Goal: Task Accomplishment & Management: Use online tool/utility

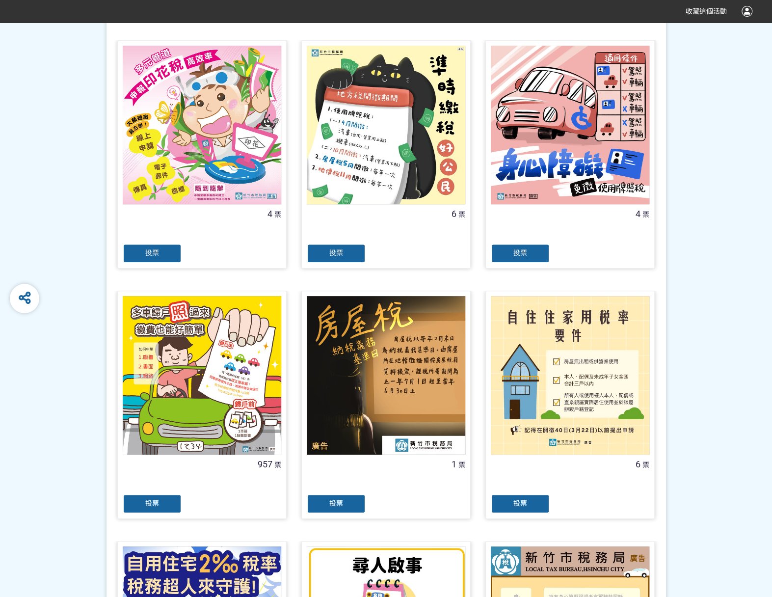
scroll to position [295, 0]
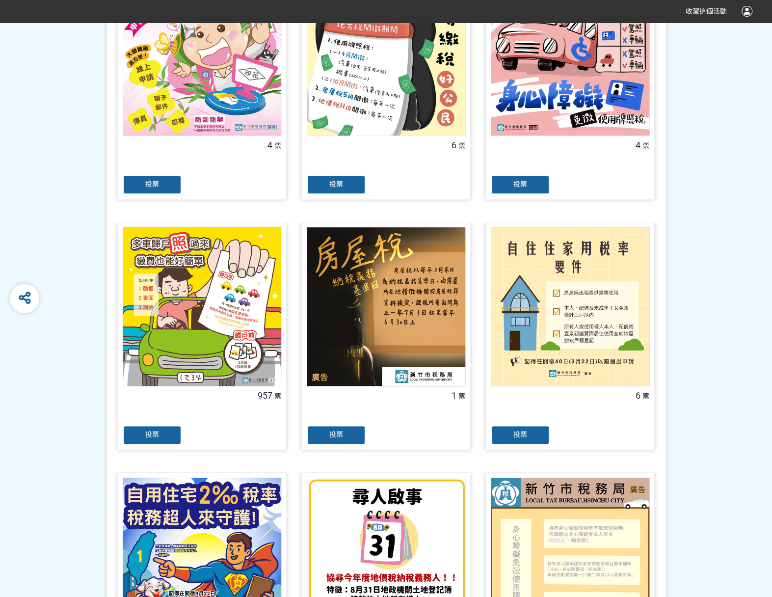
click at [154, 432] on span "投票" at bounding box center [152, 435] width 14 height 8
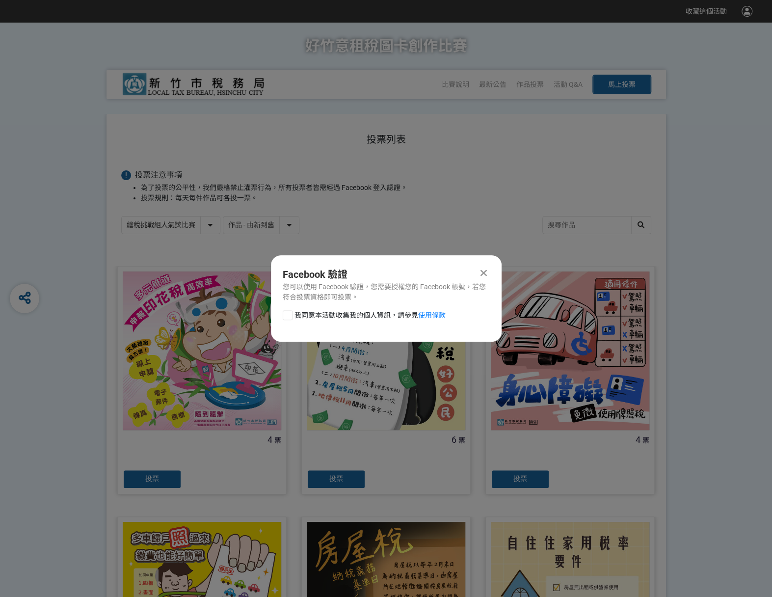
click at [288, 319] on div at bounding box center [288, 315] width 10 height 10
checkbox input "true"
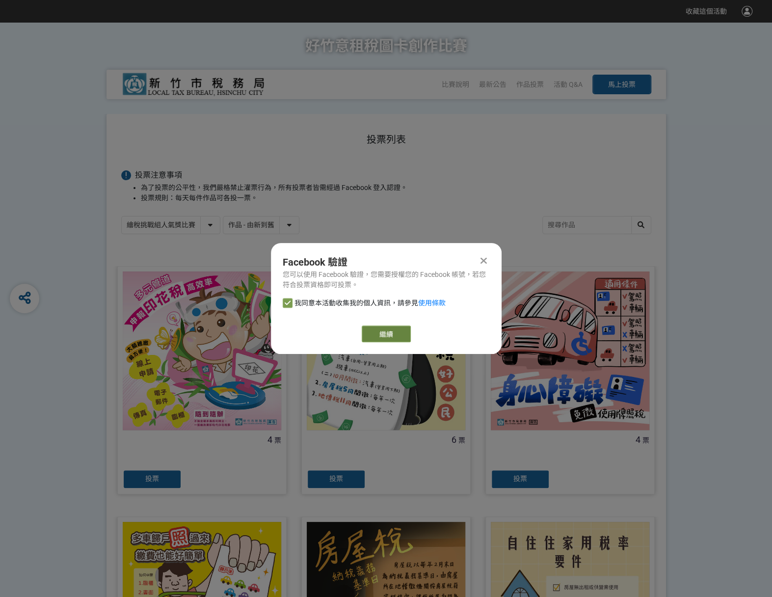
click at [385, 331] on link "繼續" at bounding box center [386, 334] width 49 height 17
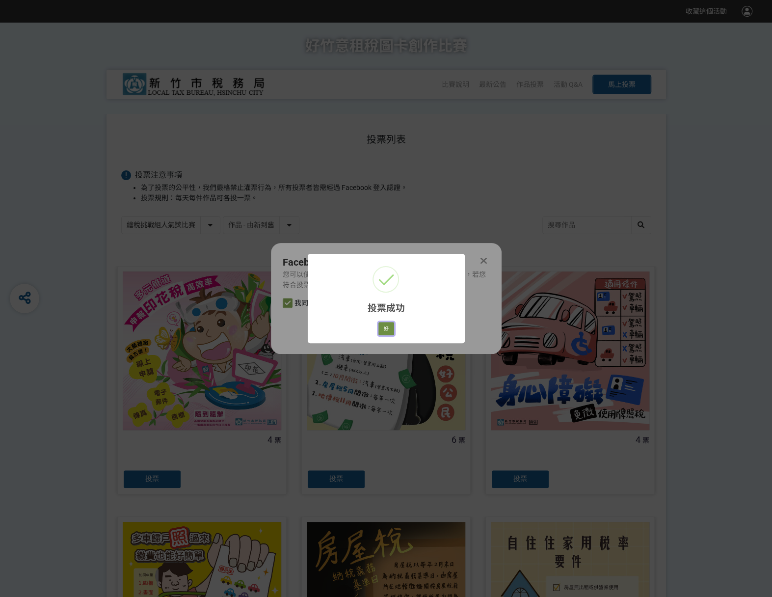
click at [392, 329] on button "好" at bounding box center [387, 329] width 16 height 14
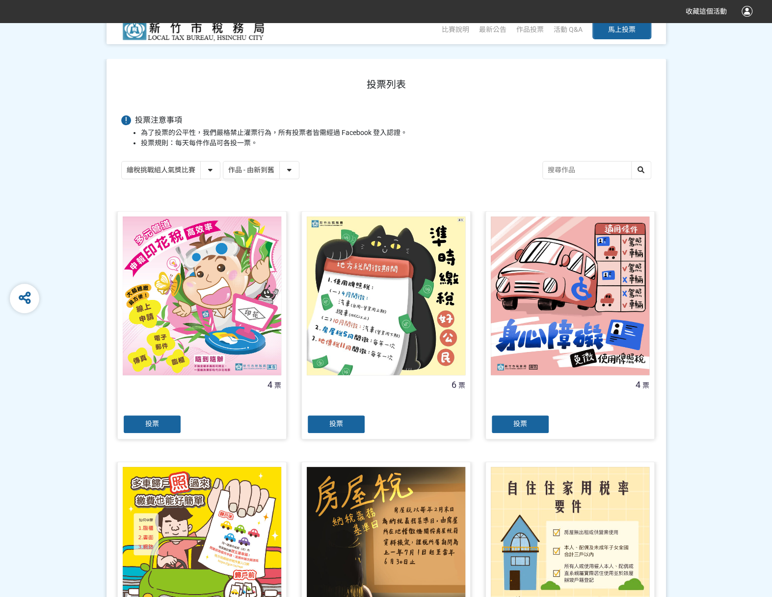
click at [206, 165] on select "繪稅挑戰組人氣獎比賽 活用智繪組人氣獎投票" at bounding box center [171, 170] width 98 height 17
select select "13167"
click at [122, 162] on select "繪稅挑戰組人氣獎比賽 活用智繪組人氣獎投票" at bounding box center [171, 170] width 98 height 17
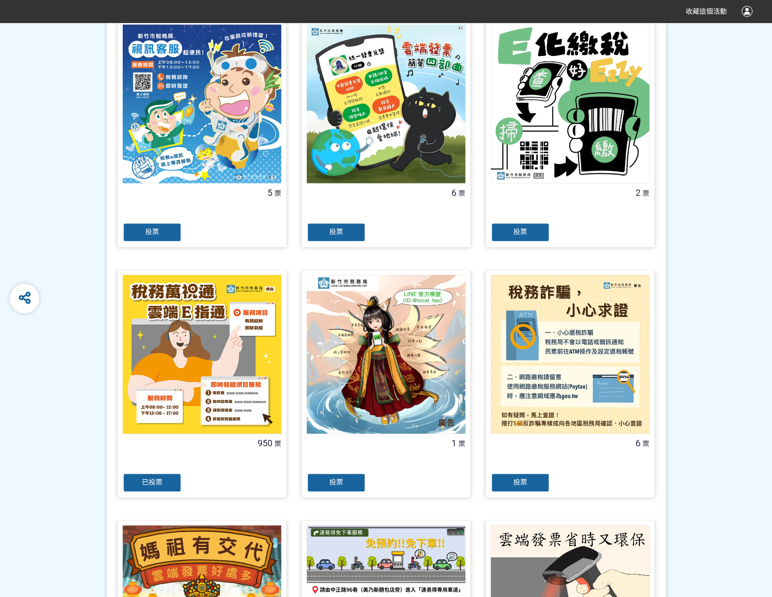
scroll to position [295, 0]
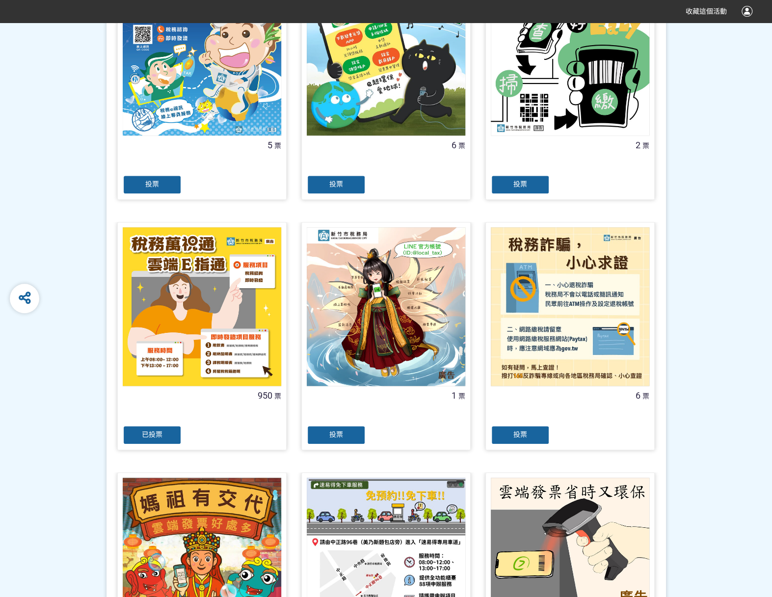
click at [129, 432] on div "已投票" at bounding box center [152, 435] width 59 height 20
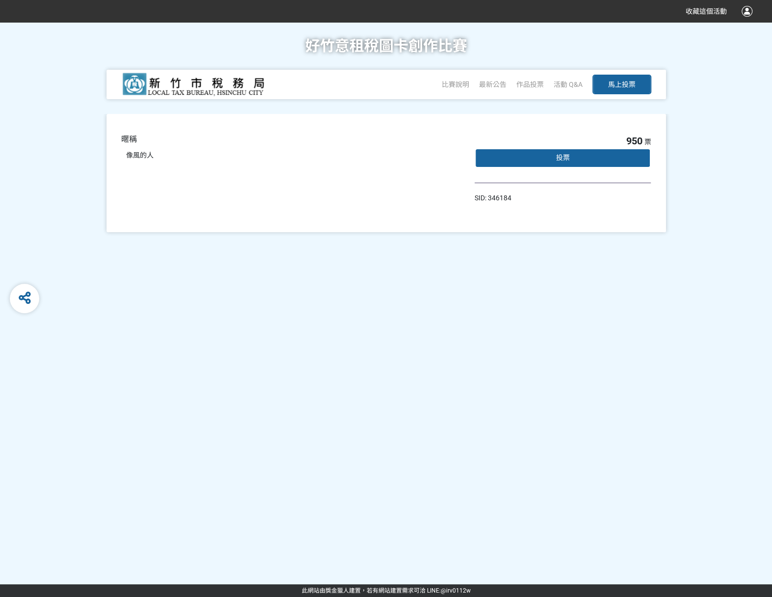
click at [563, 153] on div "投票" at bounding box center [563, 158] width 177 height 20
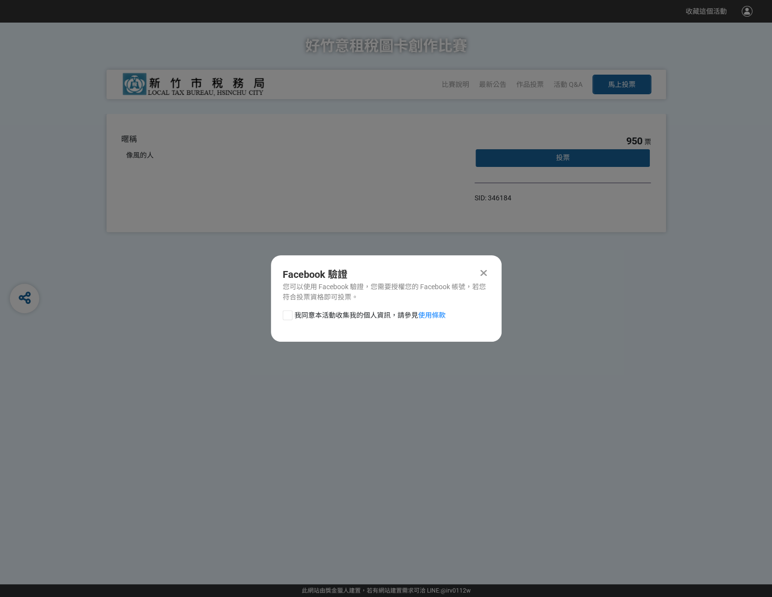
click at [288, 322] on div "我同意本活動收集我的個人資訊，請參見 使用條款" at bounding box center [386, 320] width 231 height 20
click at [292, 312] on div at bounding box center [288, 315] width 10 height 10
checkbox input "true"
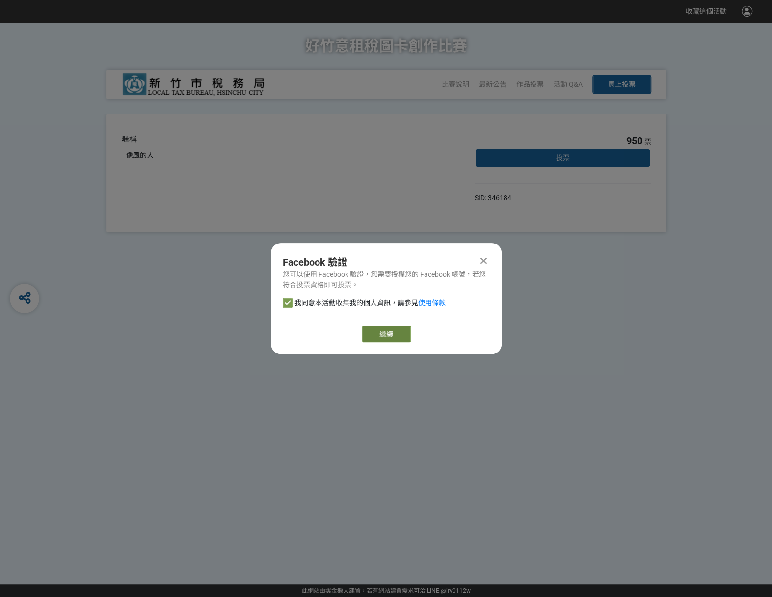
click at [385, 330] on link "繼續" at bounding box center [386, 334] width 49 height 17
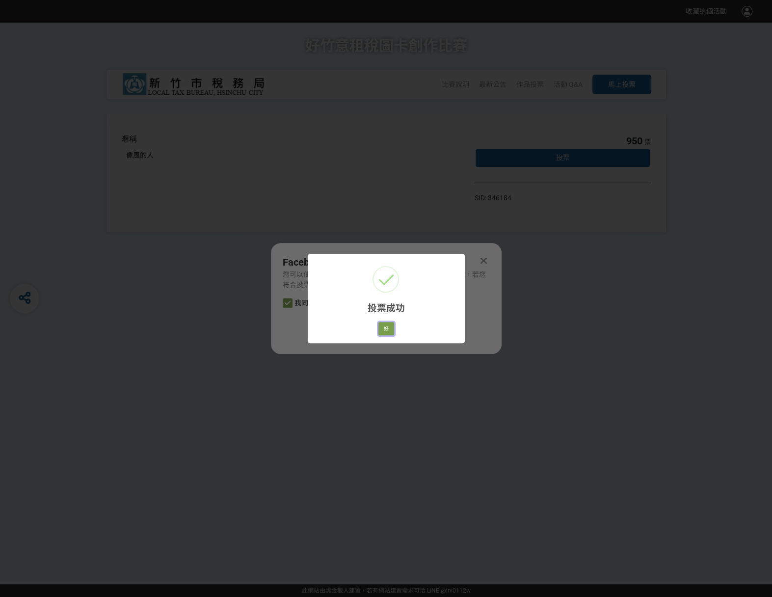
click at [387, 330] on button "好" at bounding box center [387, 329] width 16 height 14
